Goal: Information Seeking & Learning: Learn about a topic

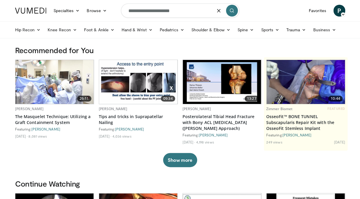
type input "**********"
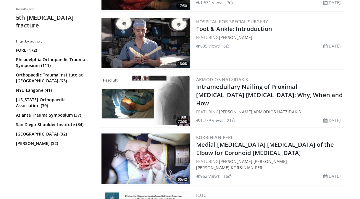
scroll to position [1091, 0]
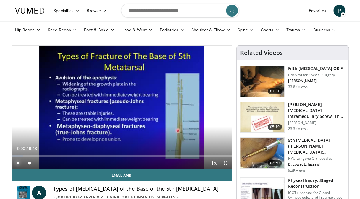
click at [20, 161] on span "Video Player" at bounding box center [18, 163] width 12 height 12
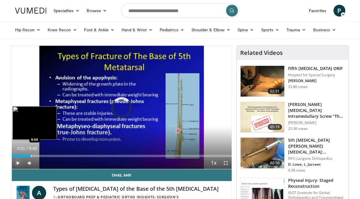
click at [31, 155] on div "Progress Bar" at bounding box center [31, 156] width 1 height 2
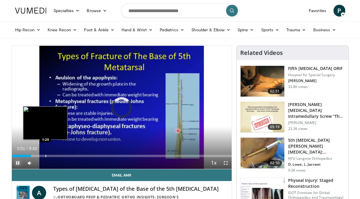
click at [46, 156] on div "Progress Bar" at bounding box center [46, 156] width 1 height 2
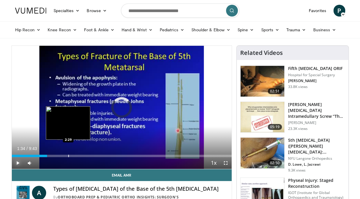
click at [68, 155] on div "Progress Bar" at bounding box center [68, 156] width 1 height 2
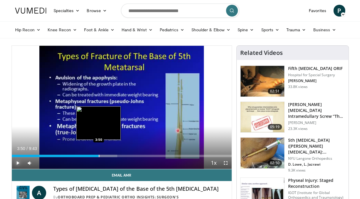
click at [98, 154] on div "Loaded : 47.92% 3:34 3:50" at bounding box center [122, 155] width 220 height 6
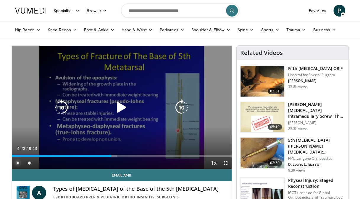
click at [111, 154] on div "Loaded : 47.92% 4:23 4:23" at bounding box center [122, 155] width 220 height 6
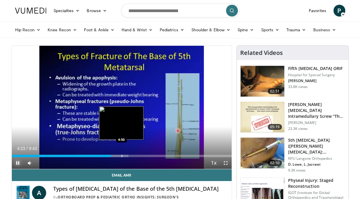
click at [121, 154] on div "Loaded : 53.05% 4:23 4:50" at bounding box center [122, 155] width 220 height 6
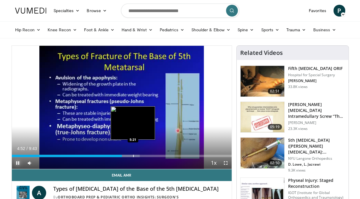
click at [133, 156] on div "Progress Bar" at bounding box center [133, 156] width 1 height 2
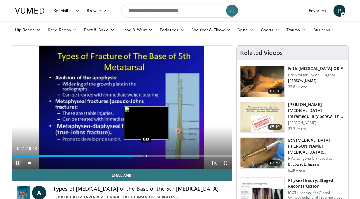
click at [147, 156] on div "Progress Bar" at bounding box center [146, 156] width 1 height 2
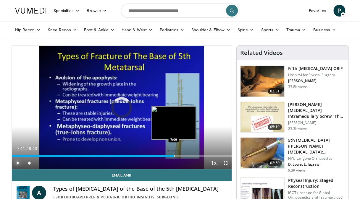
click at [174, 156] on div "Progress Bar" at bounding box center [174, 156] width 1 height 2
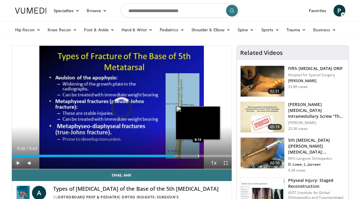
drag, startPoint x: 199, startPoint y: 155, endPoint x: 206, endPoint y: 154, distance: 7.2
click at [200, 155] on div "Loaded : 75.31% 7:11 8:13" at bounding box center [122, 156] width 220 height 2
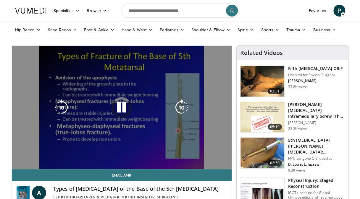
click at [213, 153] on video-js "**********" at bounding box center [122, 108] width 220 height 124
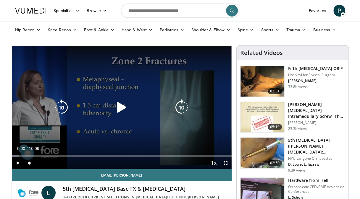
click at [121, 108] on icon "Video Player" at bounding box center [121, 107] width 17 height 17
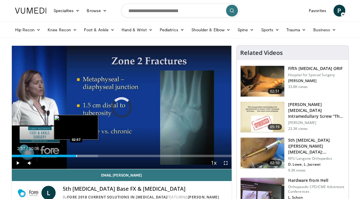
click at [76, 156] on div "Progress Bar" at bounding box center [76, 156] width 1 height 2
click at [79, 155] on div "Progress Bar" at bounding box center [79, 156] width 1 height 2
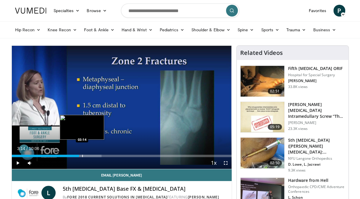
click at [82, 156] on div "Progress Bar" at bounding box center [82, 156] width 1 height 2
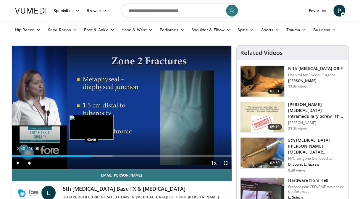
click at [92, 156] on div "Progress Bar" at bounding box center [92, 156] width 1 height 2
click at [95, 157] on div "Progress Bar" at bounding box center [97, 156] width 32 height 2
click at [99, 157] on div "Progress Bar" at bounding box center [99, 156] width 1 height 2
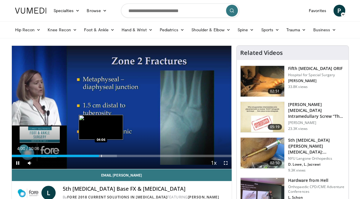
click at [101, 156] on div "10 seconds Tap to unmute" at bounding box center [122, 107] width 220 height 123
click at [103, 157] on div "Progress Bar" at bounding box center [103, 156] width 1 height 2
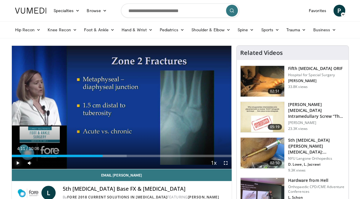
click at [19, 161] on span "Video Player" at bounding box center [18, 163] width 12 height 12
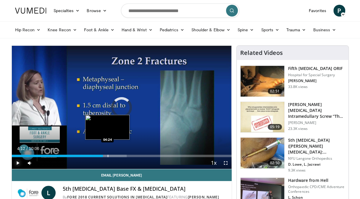
click at [108, 157] on div "Progress Bar" at bounding box center [108, 156] width 1 height 2
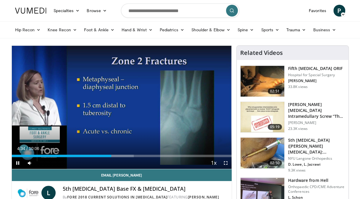
drag, startPoint x: 204, startPoint y: 94, endPoint x: 176, endPoint y: 187, distance: 97.2
click at [176, 187] on h4 "5th [MEDICAL_DATA] Base FX & [MEDICAL_DATA]" at bounding box center [145, 189] width 164 height 7
click at [86, 150] on div "Current Time 4:45 / Duration 10:06" at bounding box center [122, 148] width 220 height 5
click at [15, 164] on span "Video Player" at bounding box center [18, 163] width 12 height 12
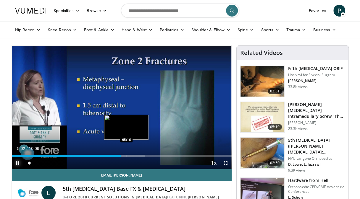
click at [127, 155] on div "Progress Bar" at bounding box center [127, 156] width 1 height 2
drag, startPoint x: 134, startPoint y: 155, endPoint x: 139, endPoint y: 156, distance: 5.1
click at [136, 155] on div "Loaded : 60.48% 05:17 05:35" at bounding box center [122, 156] width 220 height 2
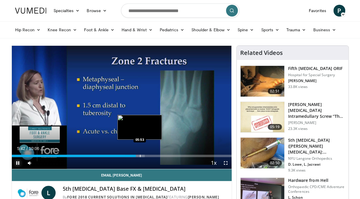
click at [141, 156] on div "Loaded : 60.48% 05:42 05:53" at bounding box center [122, 156] width 220 height 2
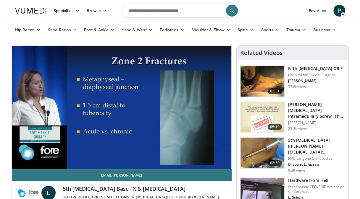
click at [142, 156] on video-js "**********" at bounding box center [122, 108] width 220 height 124
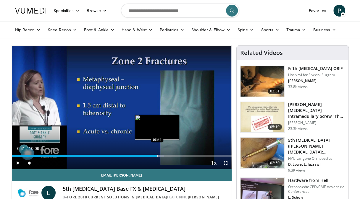
click at [157, 156] on div "Progress Bar" at bounding box center [157, 156] width 1 height 2
click at [163, 157] on div "Progress Bar" at bounding box center [163, 156] width 1 height 2
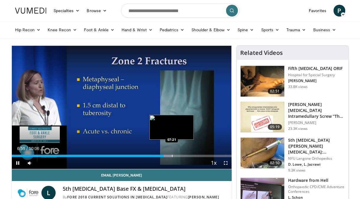
click at [173, 154] on div "Loaded : 72.59% 06:59 07:21" at bounding box center [122, 155] width 220 height 6
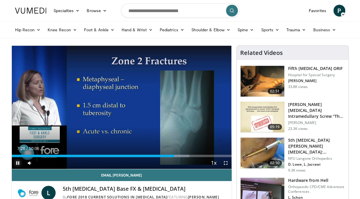
click at [19, 162] on span "Video Player" at bounding box center [18, 163] width 12 height 12
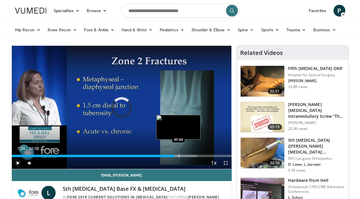
click at [179, 155] on div "Progress Bar" at bounding box center [179, 156] width 1 height 2
click at [183, 155] on div "Progress Bar" at bounding box center [183, 156] width 1 height 2
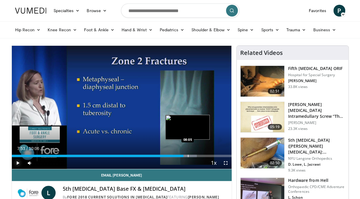
click at [188, 156] on div "Progress Bar" at bounding box center [188, 156] width 1 height 2
click at [193, 157] on div "Progress Bar" at bounding box center [193, 156] width 1 height 2
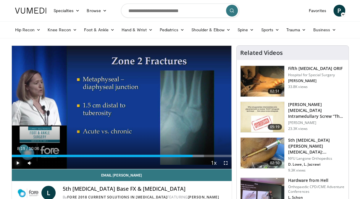
click at [197, 157] on div "Progress Bar" at bounding box center [197, 156] width 1 height 2
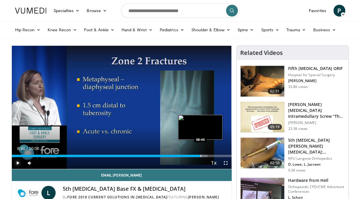
click at [200, 156] on div "Progress Bar" at bounding box center [200, 156] width 1 height 2
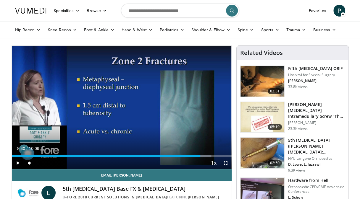
click at [207, 157] on div "Video Player" at bounding box center [207, 163] width 1 height 12
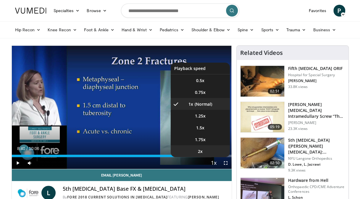
click at [208, 156] on li "2x" at bounding box center [200, 151] width 59 height 12
click at [213, 161] on span "Video Player" at bounding box center [214, 164] width 8 height 12
click at [209, 104] on li "1x" at bounding box center [200, 104] width 59 height 12
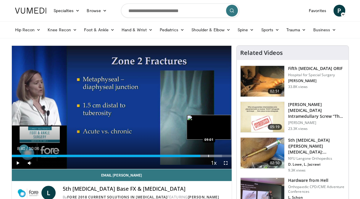
drag, startPoint x: 208, startPoint y: 155, endPoint x: 211, endPoint y: 155, distance: 3.3
click at [208, 155] on div "Progress Bar" at bounding box center [208, 156] width 1 height 2
click at [215, 155] on div "Progress Bar" at bounding box center [215, 156] width 1 height 2
click at [218, 156] on div "Progress Bar" at bounding box center [217, 156] width 1 height 2
click at [223, 156] on div "Progress Bar" at bounding box center [223, 156] width 1 height 2
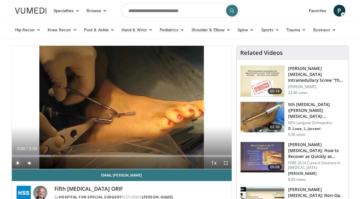
click at [18, 160] on span "Video Player" at bounding box center [18, 163] width 12 height 12
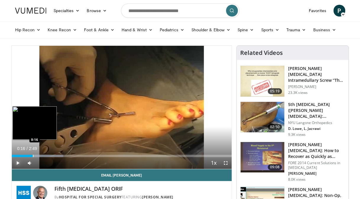
click at [33, 155] on div "Progress Bar" at bounding box center [33, 156] width 1 height 2
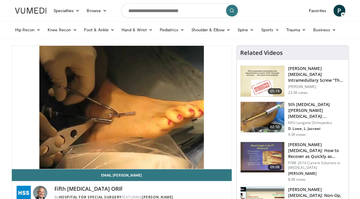
click at [41, 155] on div "10 seconds Tap to unmute" at bounding box center [122, 107] width 220 height 123
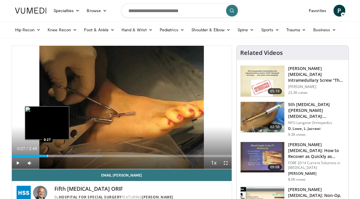
click at [47, 155] on div "Progress Bar" at bounding box center [47, 156] width 1 height 2
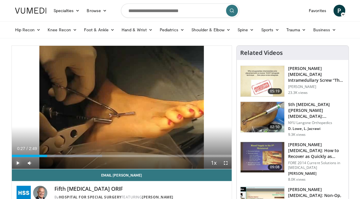
click at [18, 162] on span "Video Player" at bounding box center [18, 163] width 12 height 12
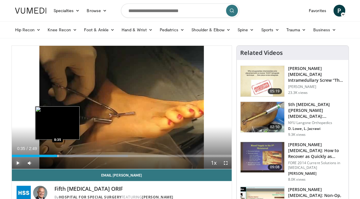
click at [57, 155] on div "Progress Bar" at bounding box center [70, 156] width 116 height 2
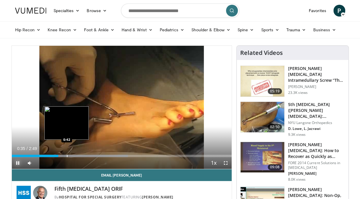
click at [67, 155] on div "Progress Bar" at bounding box center [67, 156] width 1 height 2
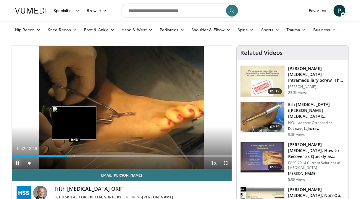
click at [74, 155] on div "Progress Bar" at bounding box center [74, 156] width 1 height 2
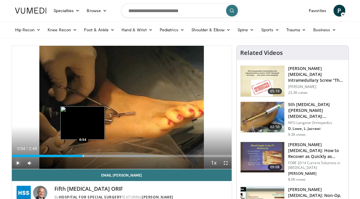
click at [83, 155] on div "Progress Bar" at bounding box center [83, 156] width 1 height 2
click at [89, 154] on div "Loaded : 64.79% 0:55 0:59" at bounding box center [122, 155] width 220 height 6
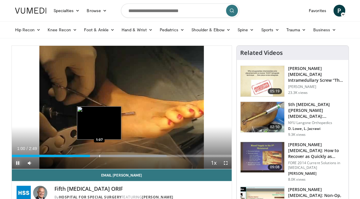
click at [99, 154] on div "Loaded : 70.47% 1:00 1:07" at bounding box center [122, 155] width 220 height 6
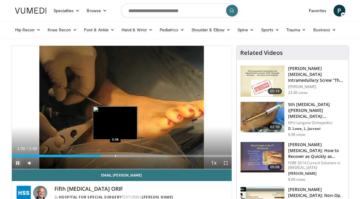
click at [115, 154] on div "Loaded : 70.69% 1:08 1:19" at bounding box center [122, 155] width 220 height 6
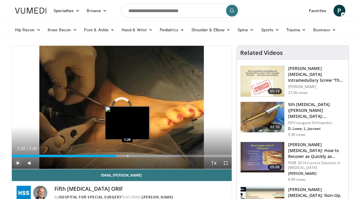
click at [127, 155] on div "Progress Bar" at bounding box center [127, 156] width 1 height 2
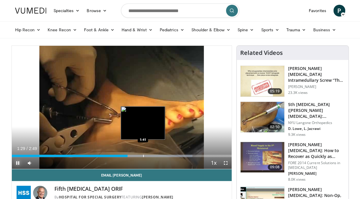
click at [143, 154] on div "Loaded : 82.22% 1:29 1:41" at bounding box center [122, 155] width 220 height 6
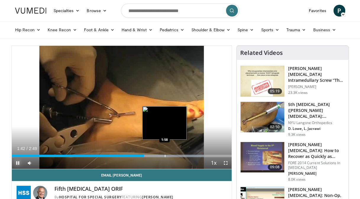
click at [164, 154] on div "Loaded : 88.09% 1:42 1:58" at bounding box center [122, 155] width 220 height 6
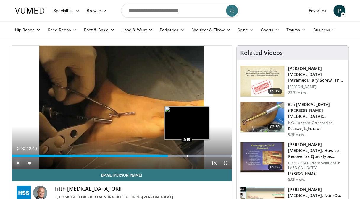
click at [187, 153] on div "Loaded : 100.00% 2:00 2:15" at bounding box center [122, 155] width 220 height 6
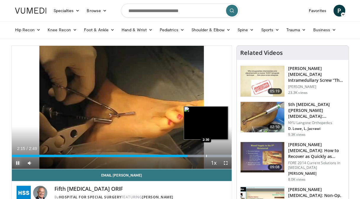
click at [206, 154] on div "Loaded : 100.00% 2:15 2:30" at bounding box center [122, 155] width 220 height 6
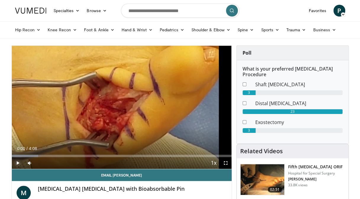
click at [16, 161] on span "Video Player" at bounding box center [18, 163] width 12 height 12
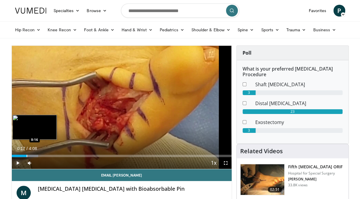
click at [27, 157] on div "Progress Bar" at bounding box center [27, 156] width 1 height 2
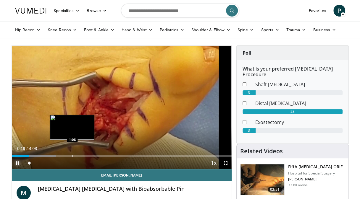
click at [73, 154] on div "Loaded : 20.14% 0:19 1:08" at bounding box center [122, 155] width 220 height 6
